Goal: Task Accomplishment & Management: Use online tool/utility

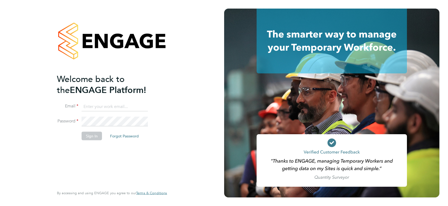
type input "[PERSON_NAME][EMAIL_ADDRESS][DOMAIN_NAME]"
click at [89, 134] on button "Sign In" at bounding box center [92, 136] width 20 height 9
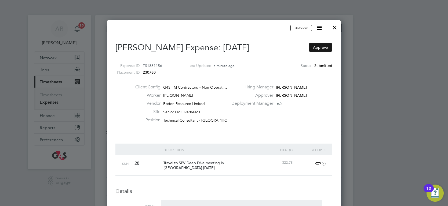
click at [321, 49] on button "Approve" at bounding box center [321, 47] width 24 height 9
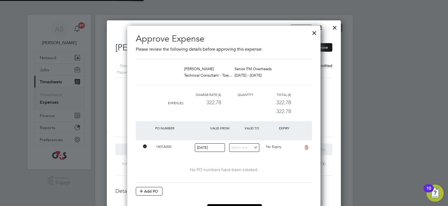
scroll to position [3, 3]
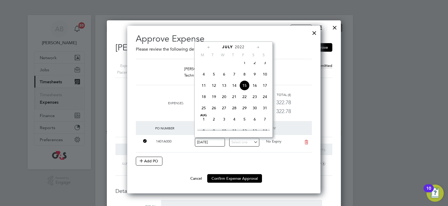
click at [308, 85] on div "[PERSON_NAME] Technical Consultant - Tow… Senior FM Overheads [DATE] - [DATE]" at bounding box center [224, 72] width 176 height 26
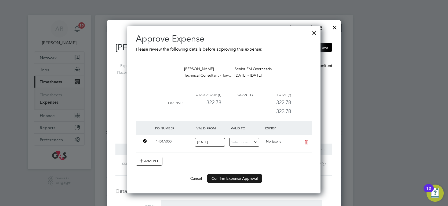
click at [239, 180] on button "Confirm Expense Approval" at bounding box center [234, 179] width 55 height 9
